Goal: Transaction & Acquisition: Purchase product/service

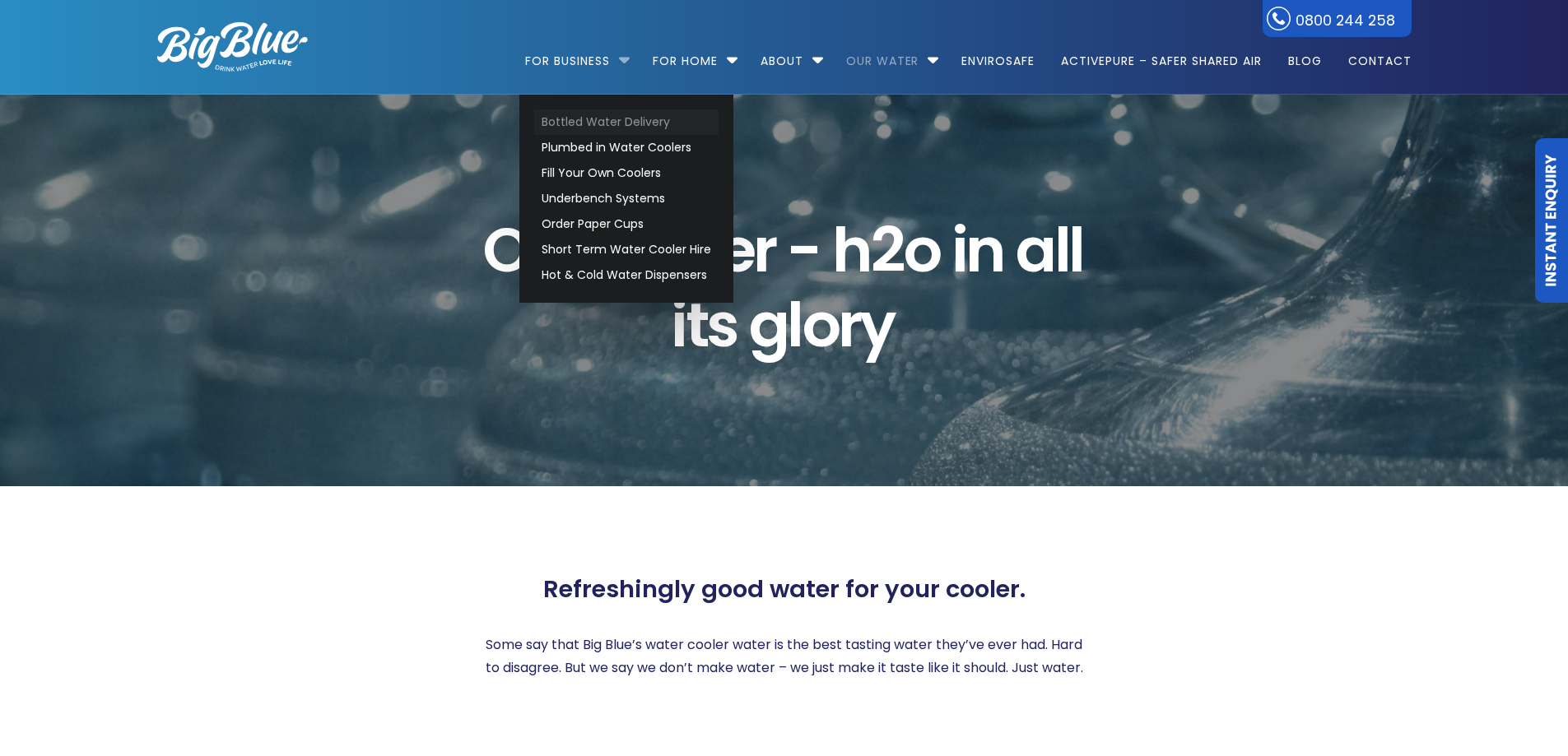
click at [606, 118] on link "Bottled Water Delivery" at bounding box center [626, 122] width 184 height 25
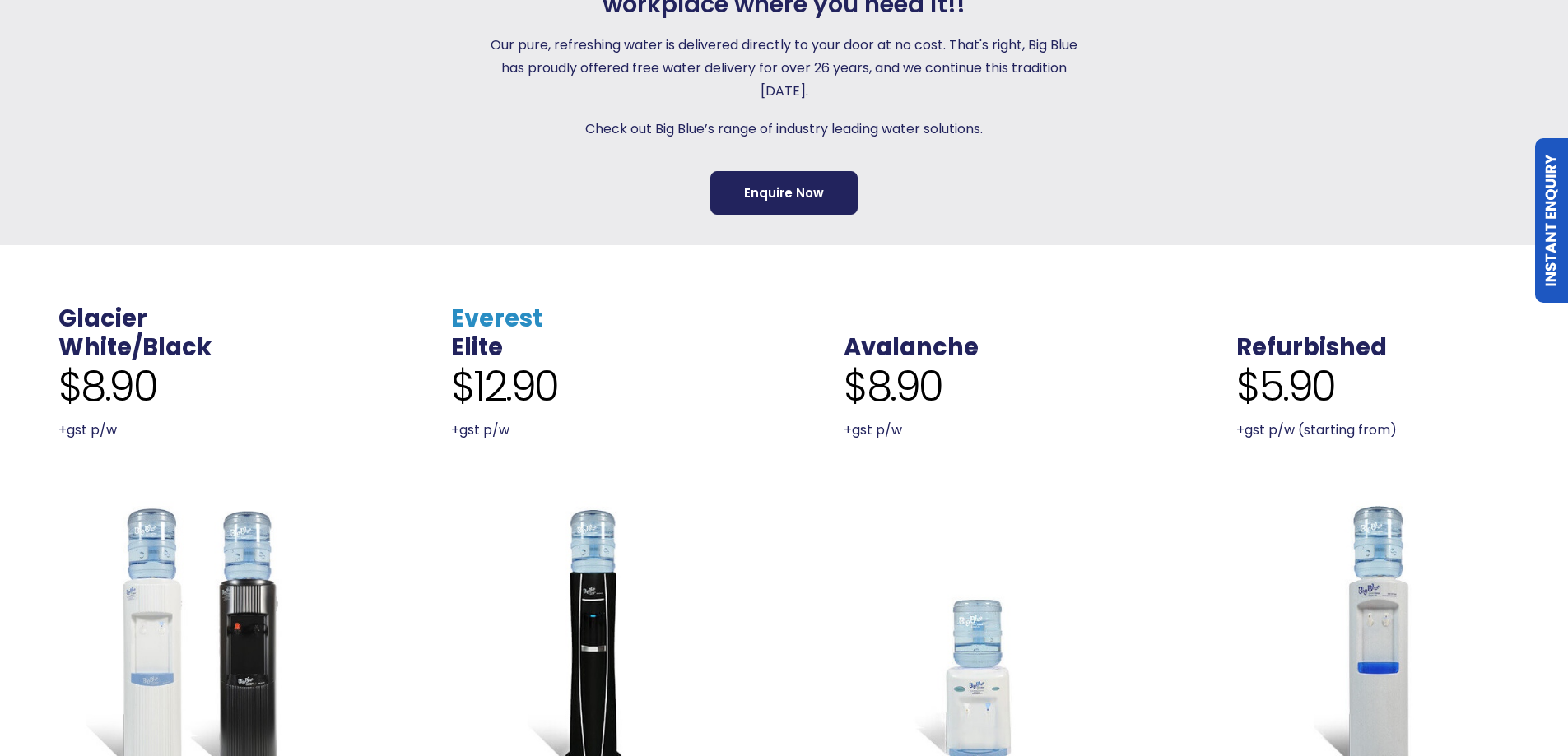
click at [494, 316] on link "Everest" at bounding box center [497, 318] width 92 height 33
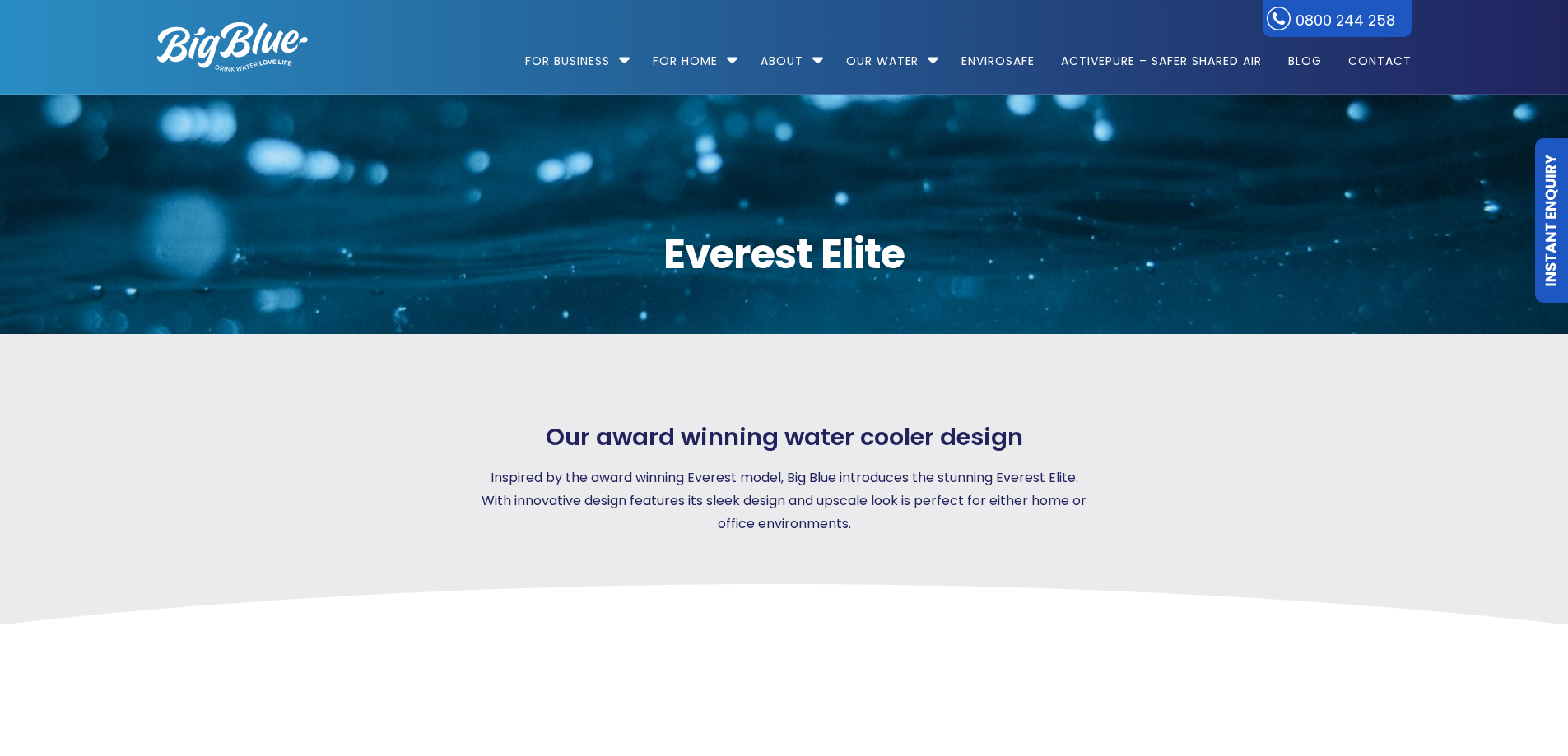
drag, startPoint x: 655, startPoint y: 587, endPoint x: 649, endPoint y: 580, distance: 9.2
click at [655, 587] on div "Our award winning water cooler design Inspired by the award winning Everest mod…" at bounding box center [784, 479] width 1314 height 290
